Goal: Find contact information: Find contact information

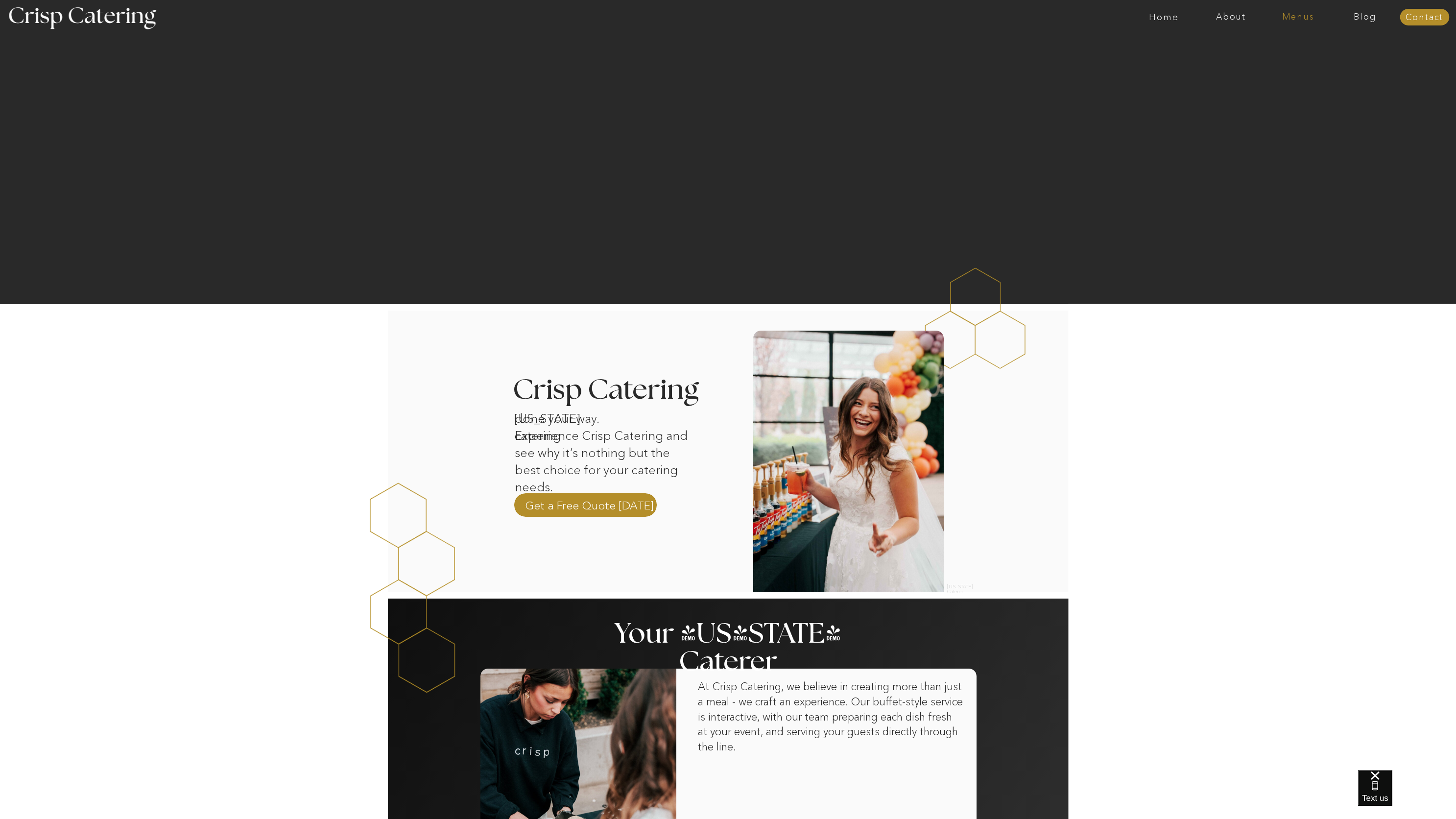
click at [1305, 19] on nav "Menus" at bounding box center [1297, 16] width 67 height 10
click at [1292, 43] on nav "Summer (Mar-Aug)" at bounding box center [1301, 44] width 88 height 10
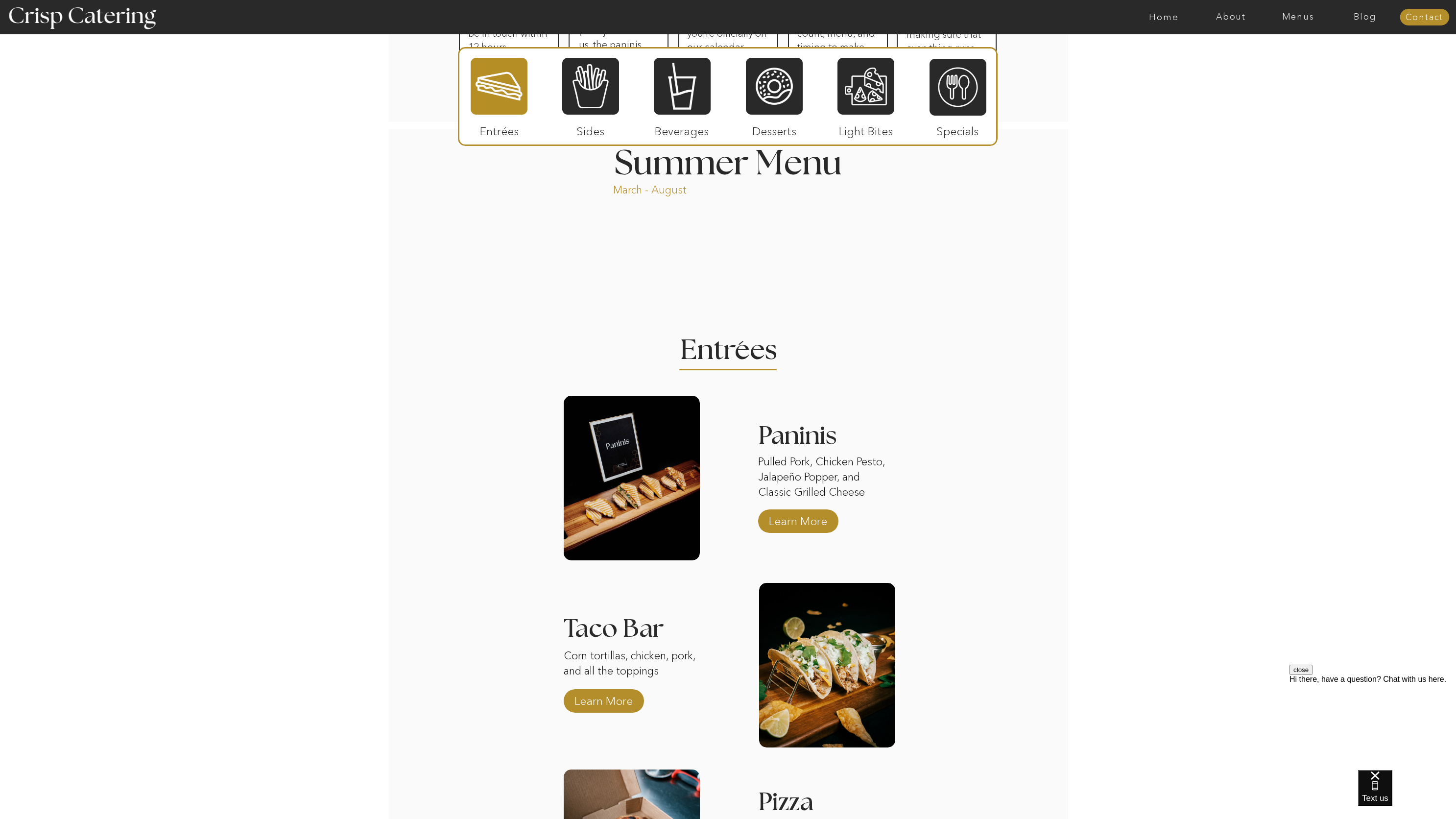
scroll to position [658, 0]
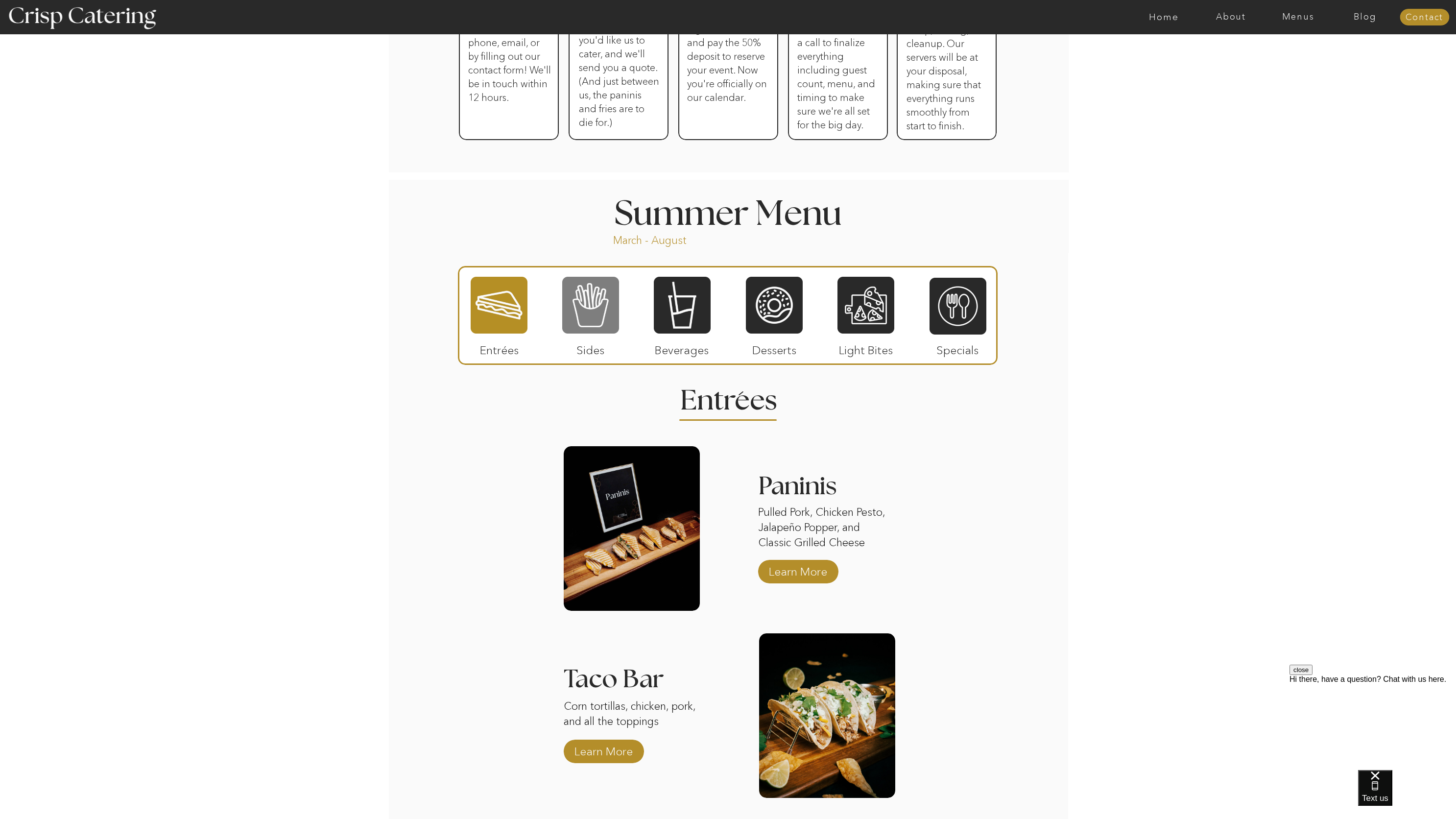
click at [580, 307] on div at bounding box center [590, 305] width 56 height 59
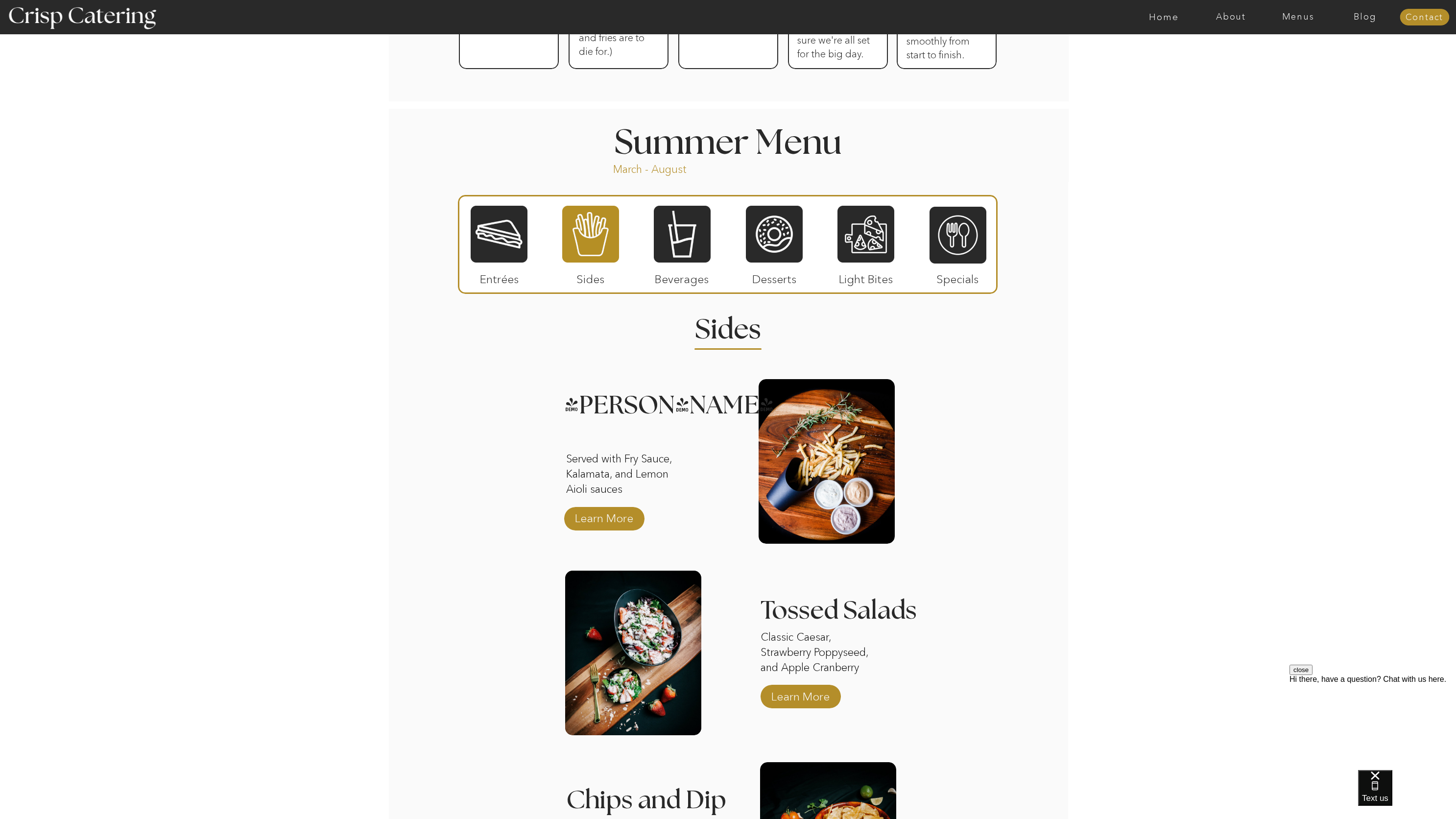
scroll to position [852, 0]
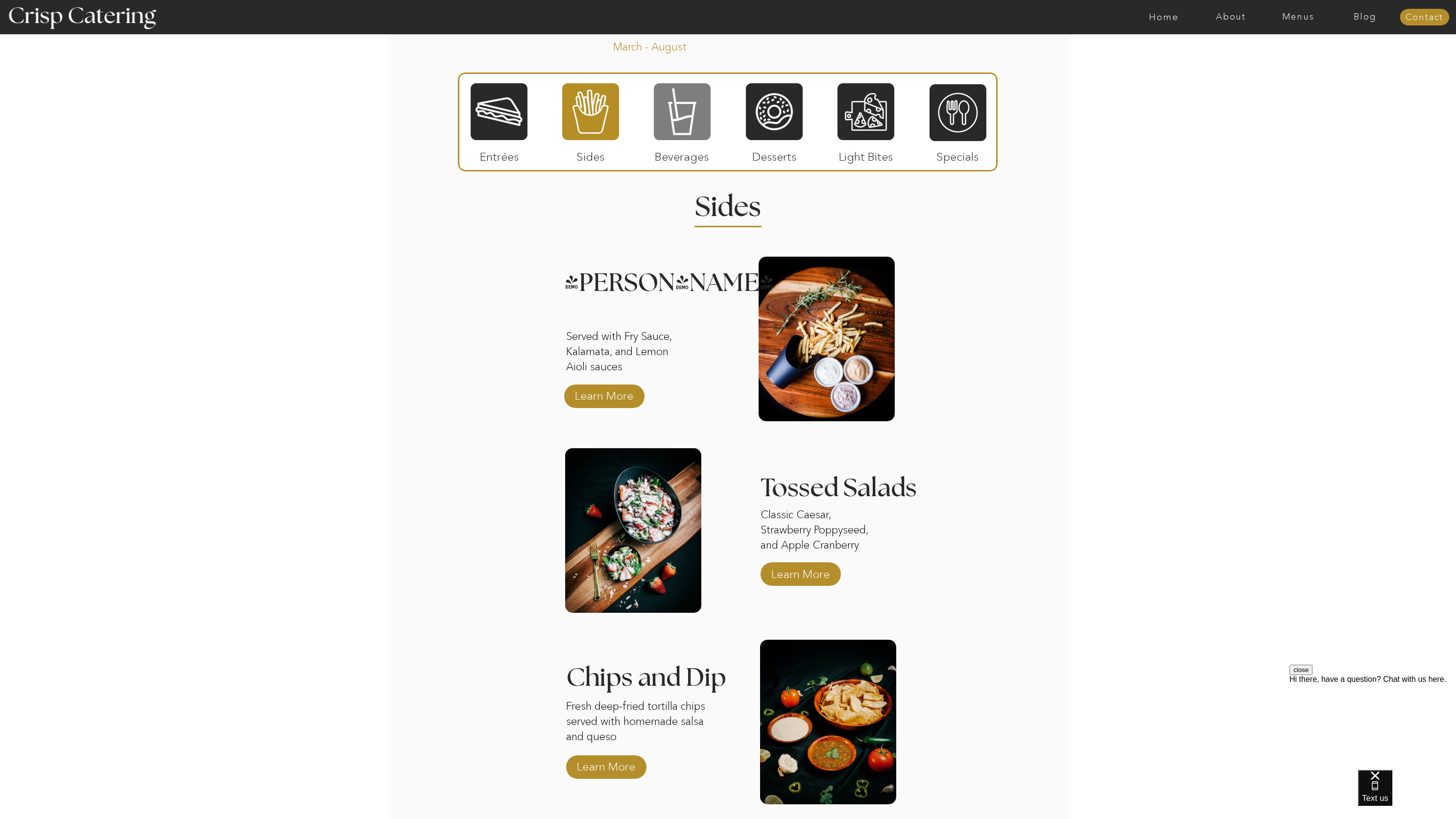
click at [669, 131] on div at bounding box center [681, 112] width 56 height 59
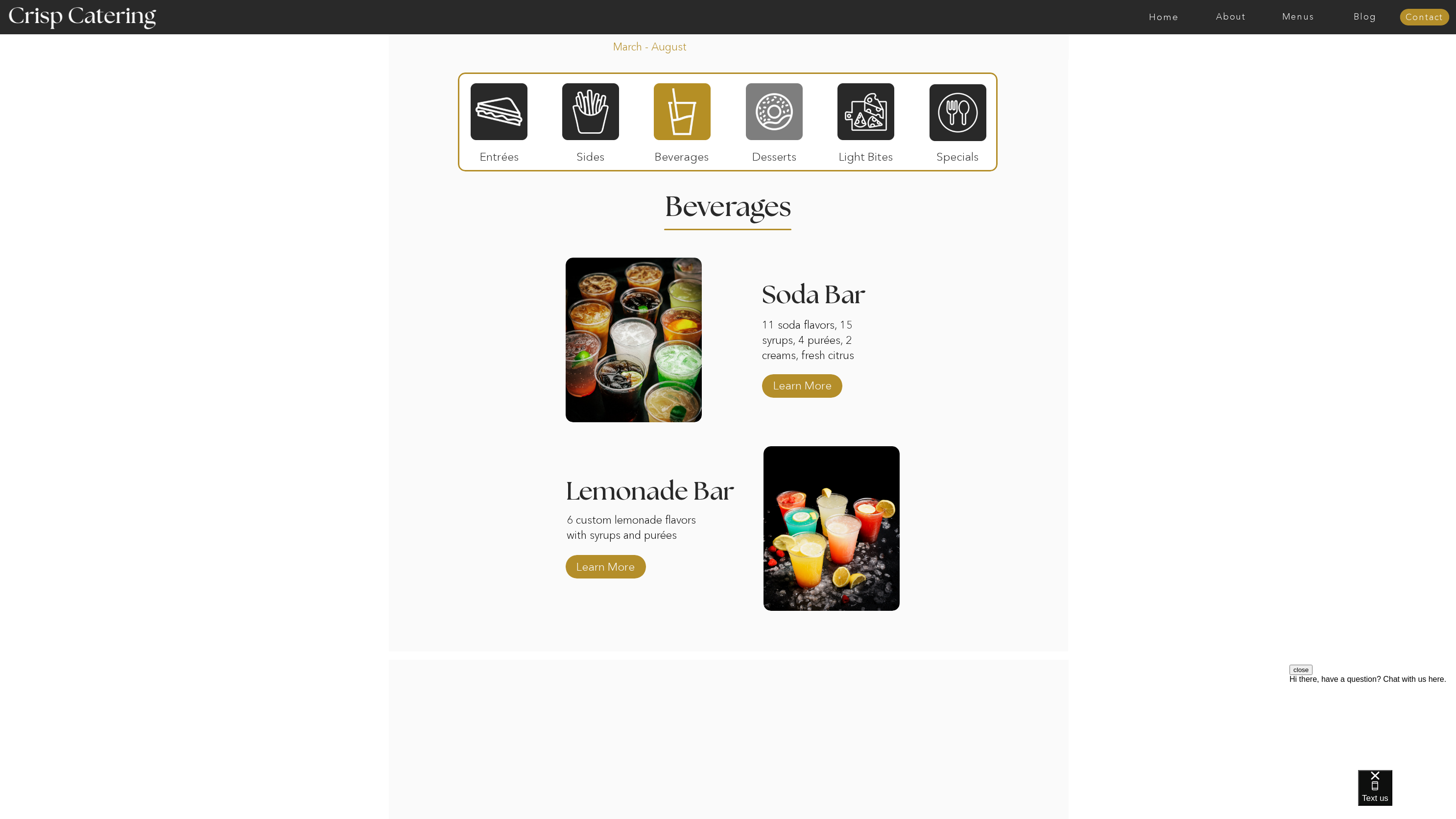
click at [778, 128] on div at bounding box center [773, 112] width 56 height 59
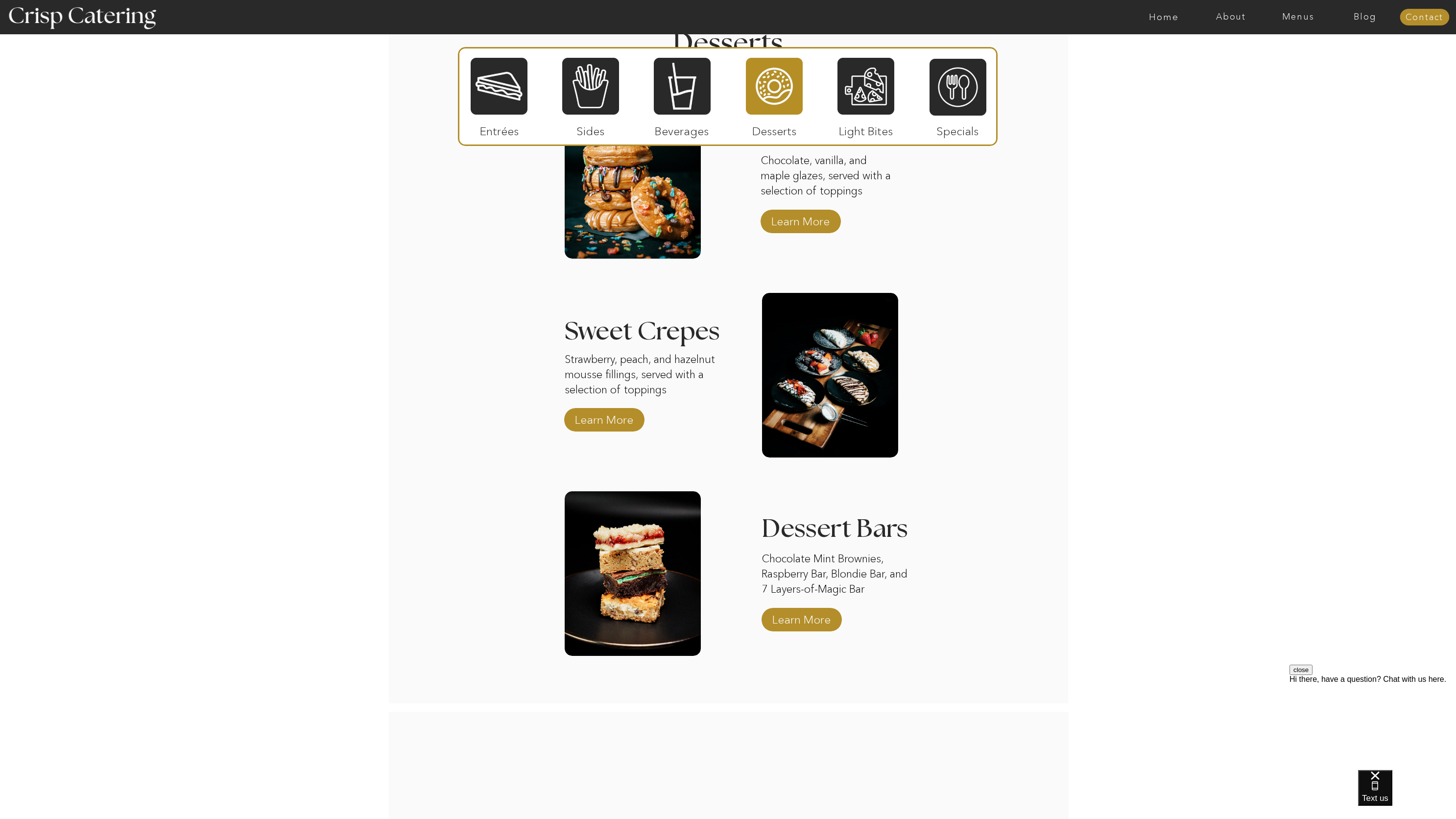
scroll to position [844, 0]
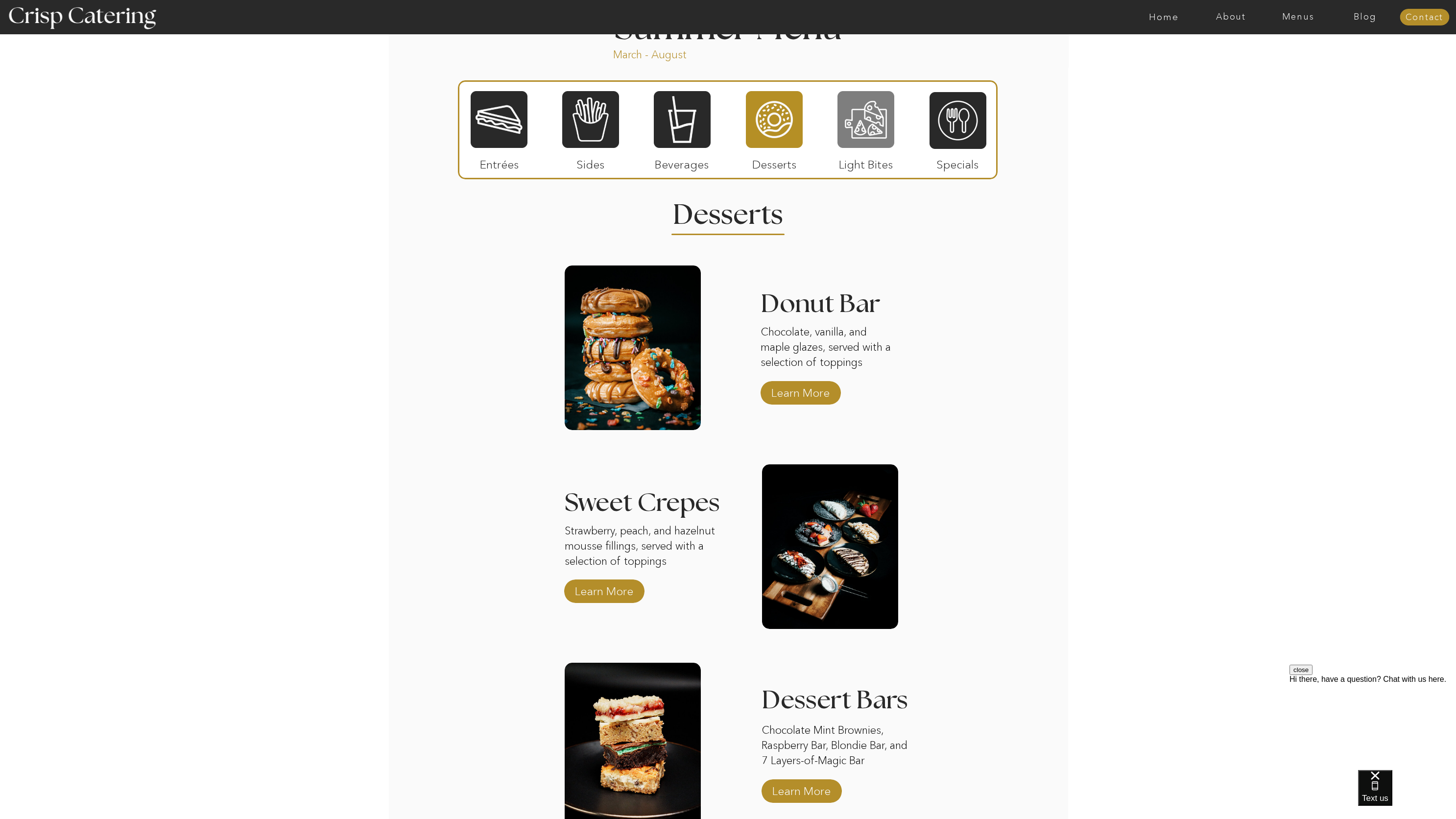
drag, startPoint x: 886, startPoint y: 81, endPoint x: 881, endPoint y: 96, distance: 15.8
click at [886, 81] on div at bounding box center [728, 130] width 540 height 99
click at [876, 115] on div at bounding box center [865, 120] width 56 height 59
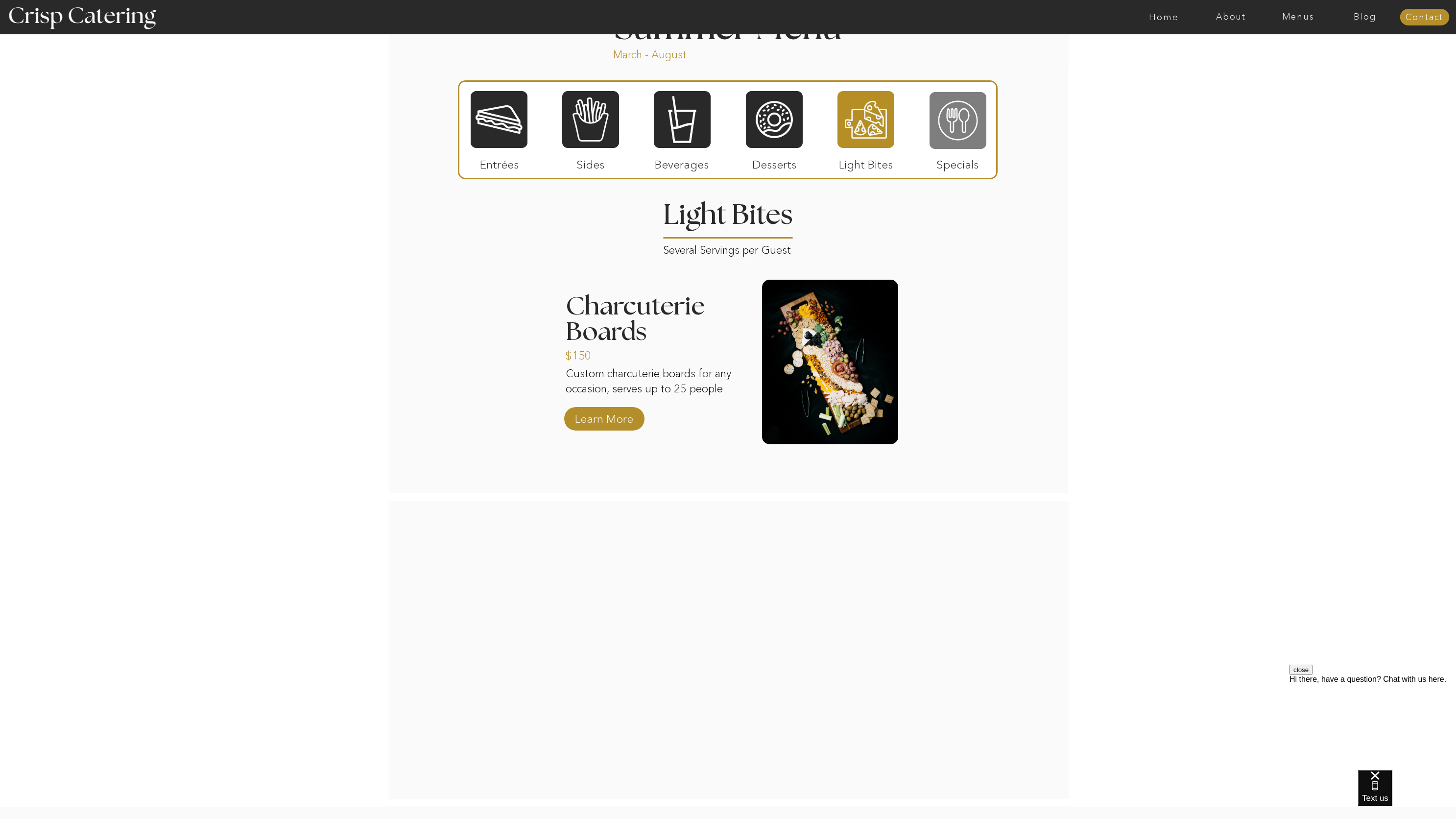
click at [951, 128] on div at bounding box center [957, 121] width 56 height 59
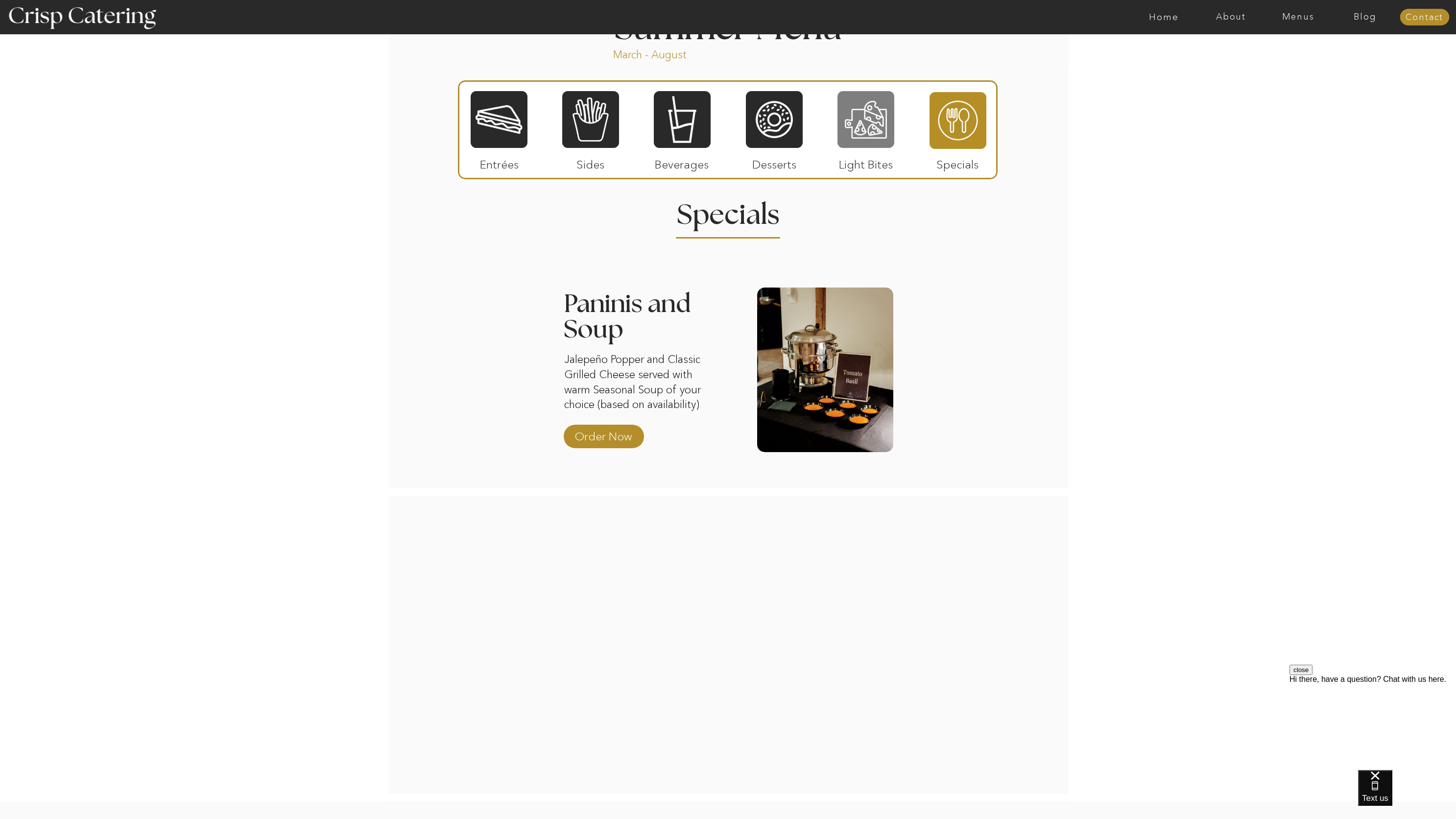
click at [858, 140] on div at bounding box center [865, 120] width 56 height 59
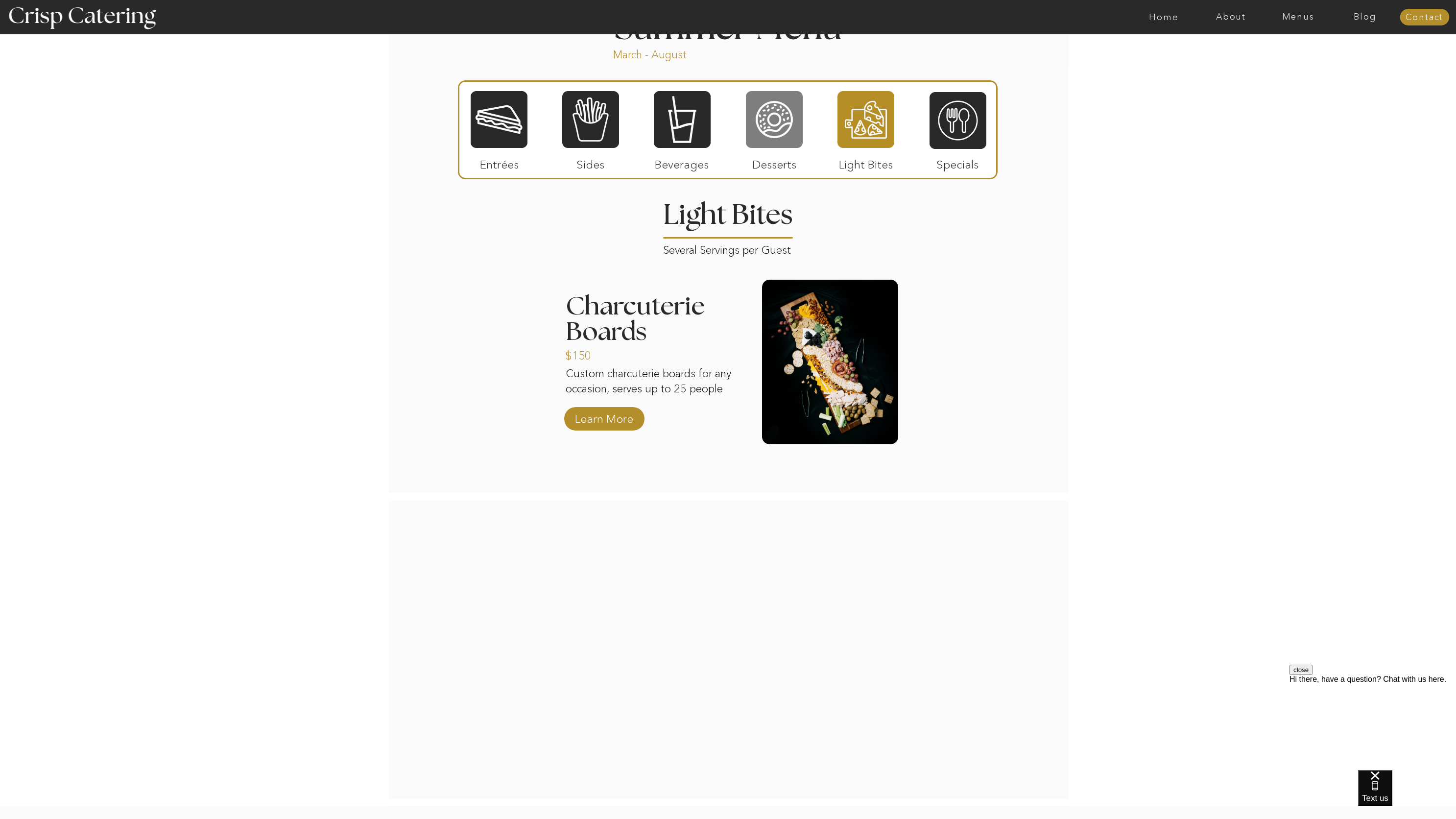
click at [745, 133] on div at bounding box center [773, 120] width 56 height 59
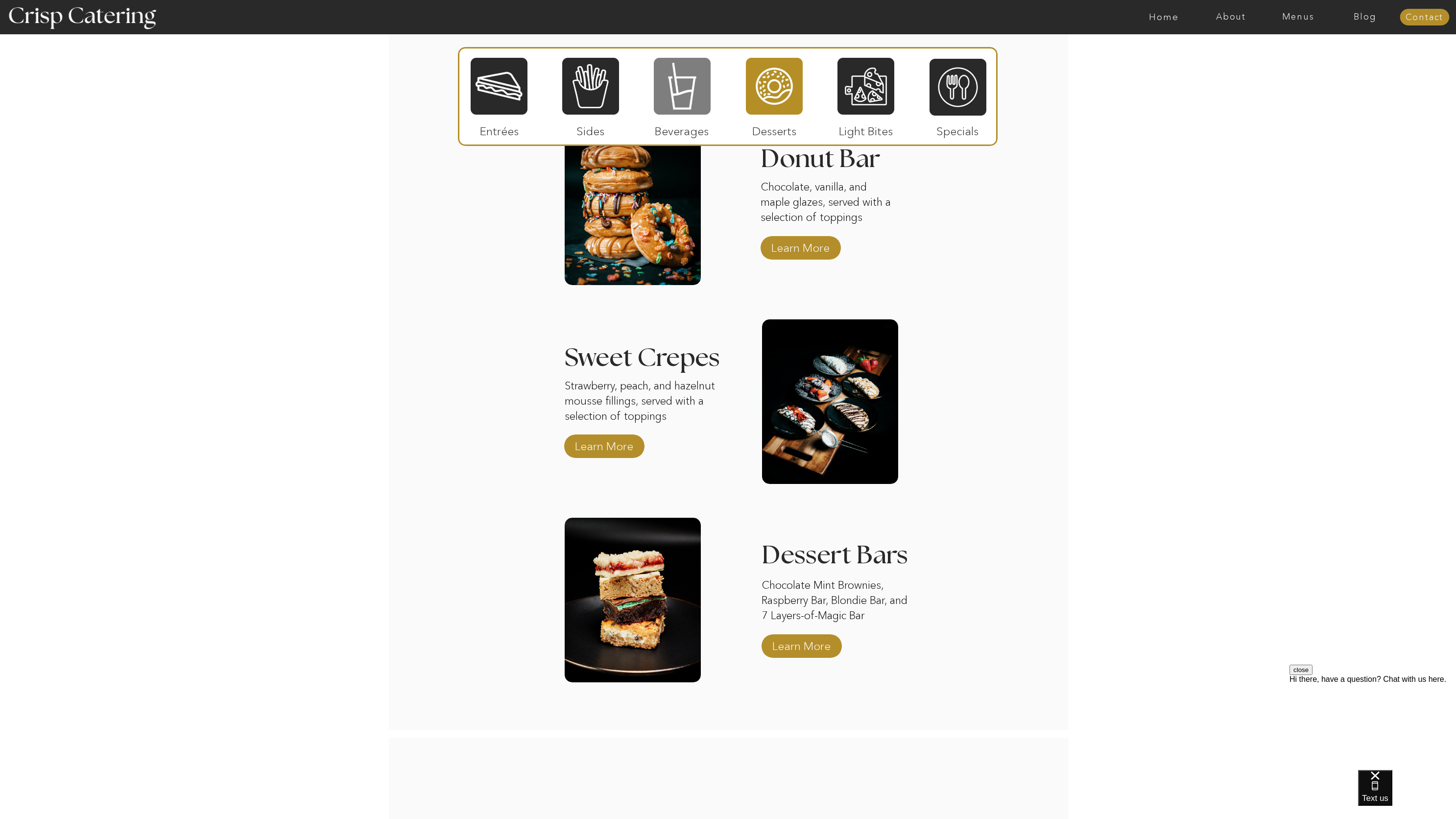
scroll to position [939, 0]
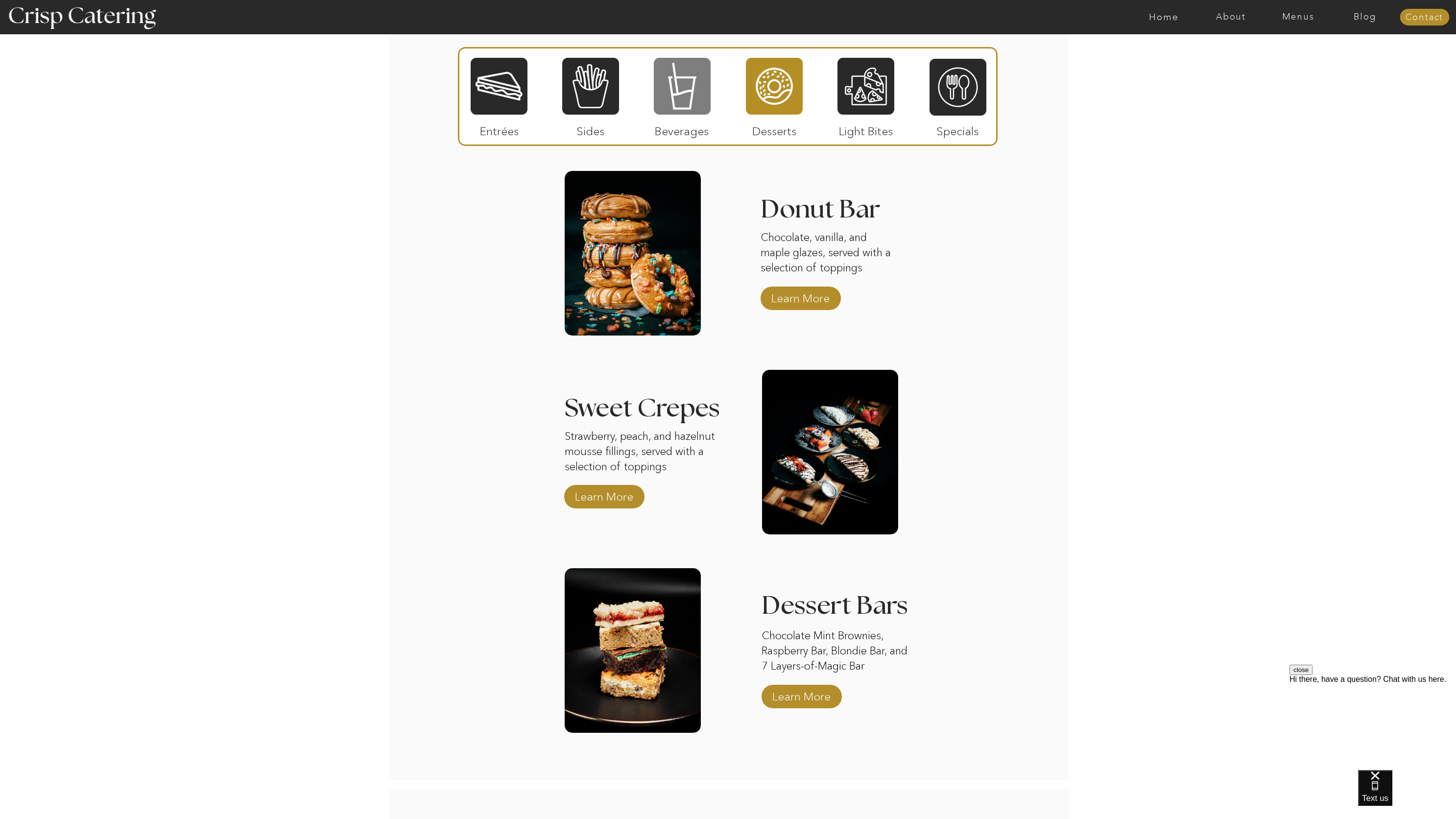
click at [691, 100] on div at bounding box center [681, 86] width 56 height 59
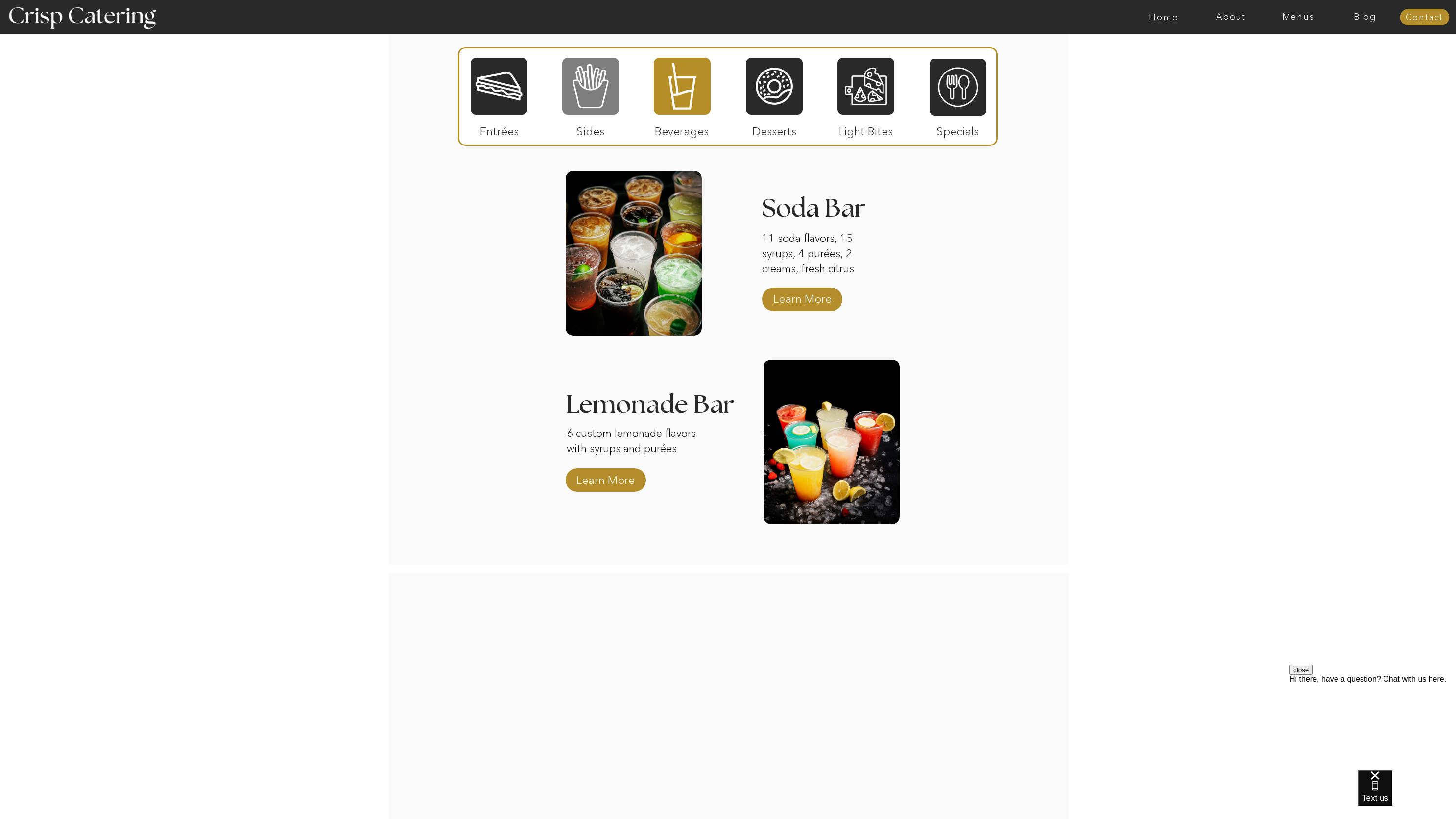
click at [600, 100] on div at bounding box center [590, 86] width 56 height 59
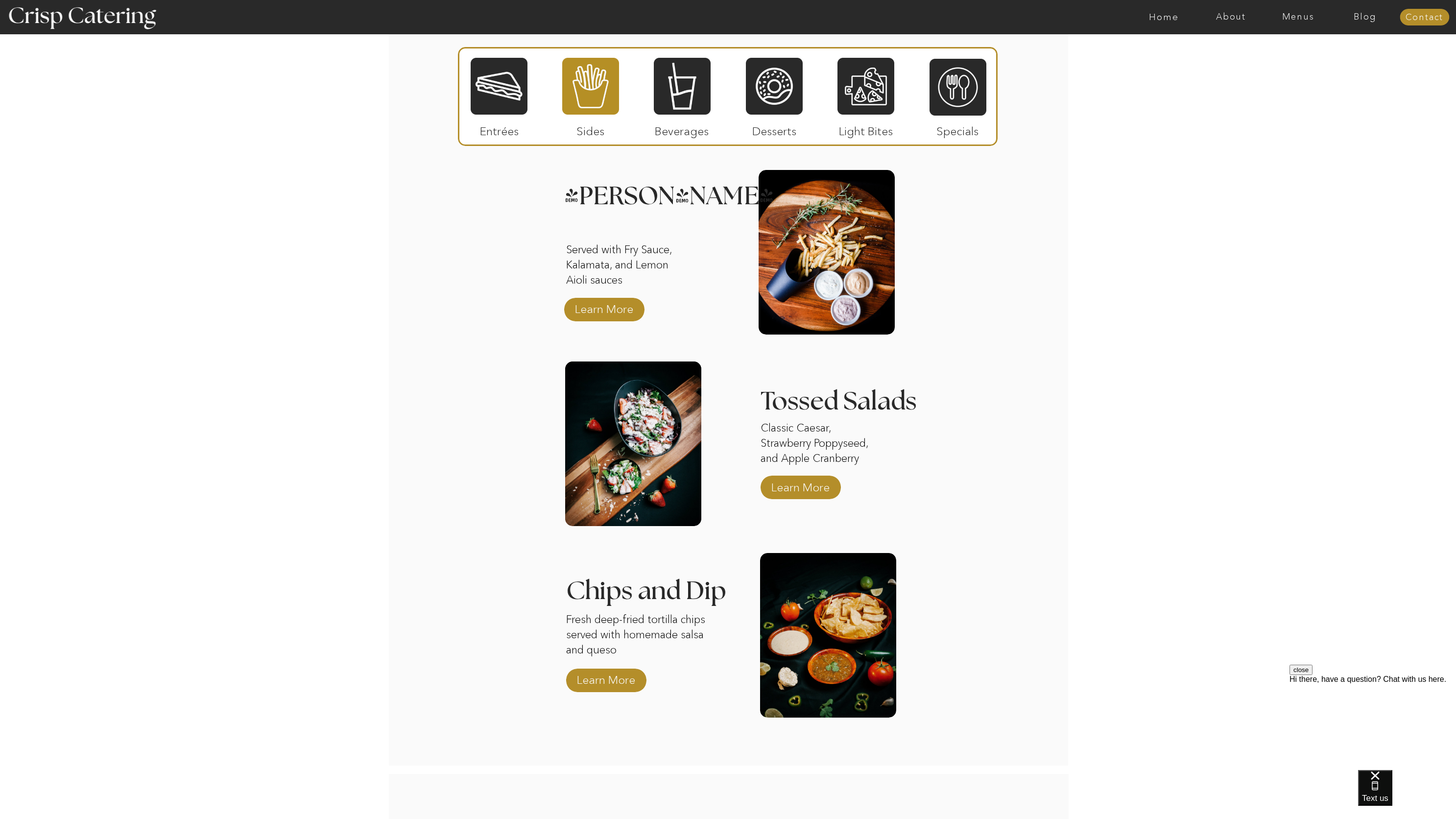
click at [530, 109] on div at bounding box center [728, 96] width 540 height 99
click at [1445, 12] on div at bounding box center [1424, 16] width 49 height 16
click at [1437, 16] on nav "Contact" at bounding box center [1424, 17] width 49 height 10
